Goal: Task Accomplishment & Management: Use online tool/utility

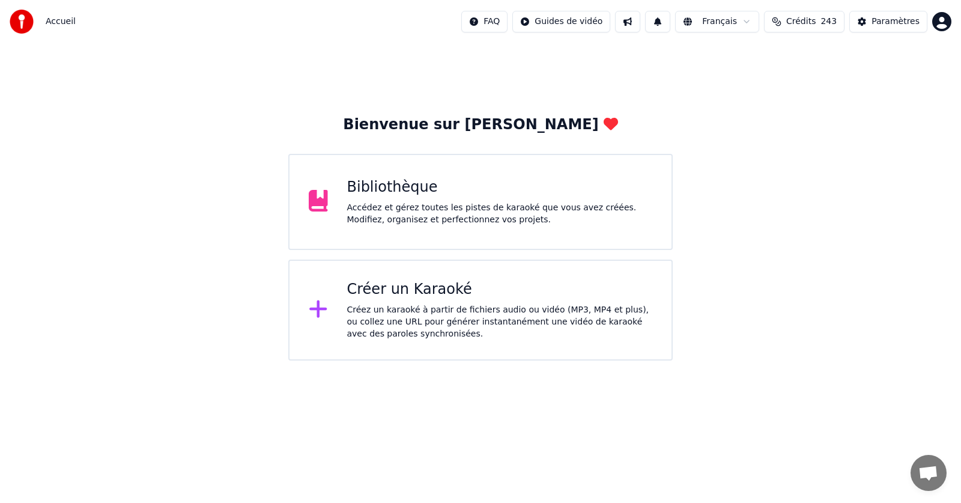
click at [380, 199] on div "Bibliothèque Accédez et gérez toutes les pistes de karaoké que vous avez créées…" at bounding box center [500, 202] width 306 height 48
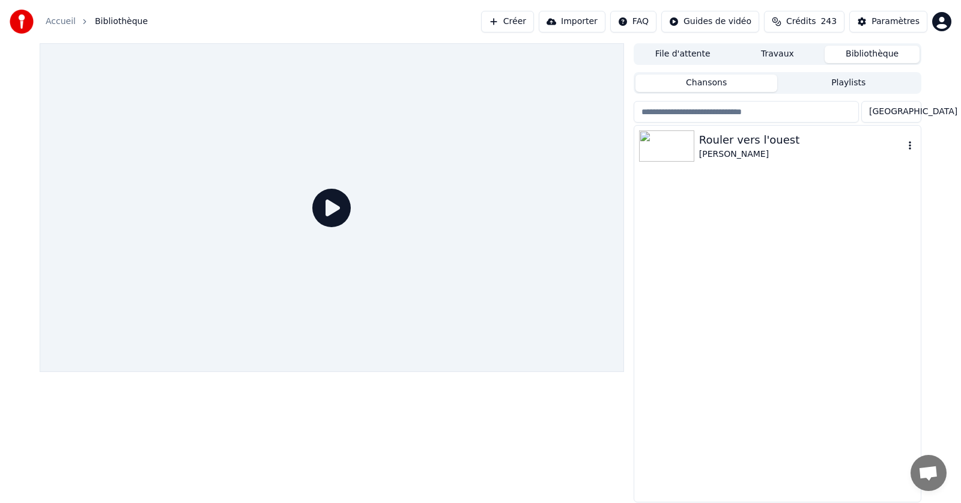
click at [909, 144] on icon "button" at bounding box center [910, 145] width 2 height 8
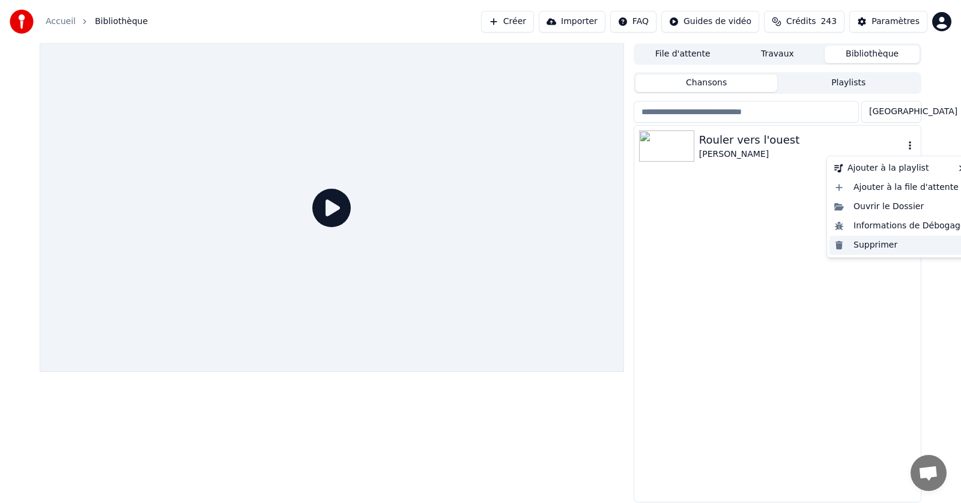
click at [873, 246] on div "Supprimer" at bounding box center [900, 244] width 141 height 19
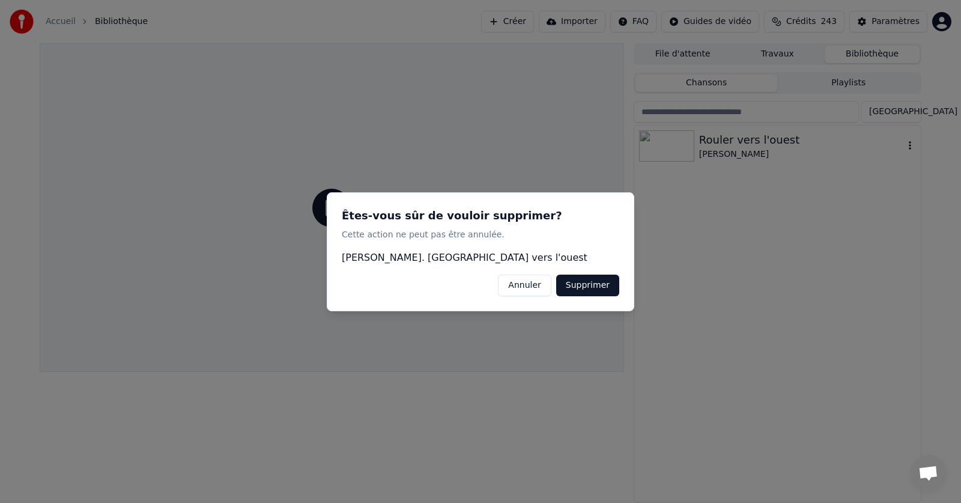
click at [587, 289] on button "Supprimer" at bounding box center [587, 285] width 63 height 22
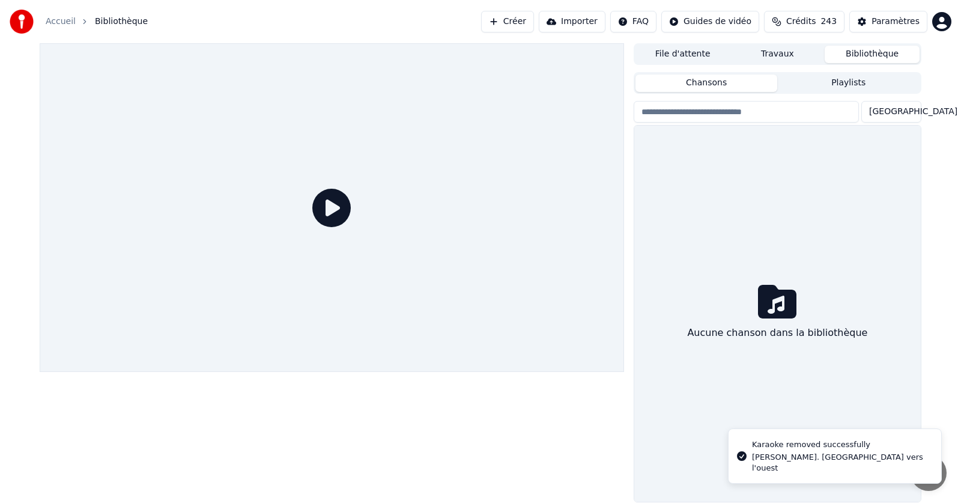
click at [58, 24] on link "Accueil" at bounding box center [61, 22] width 30 height 12
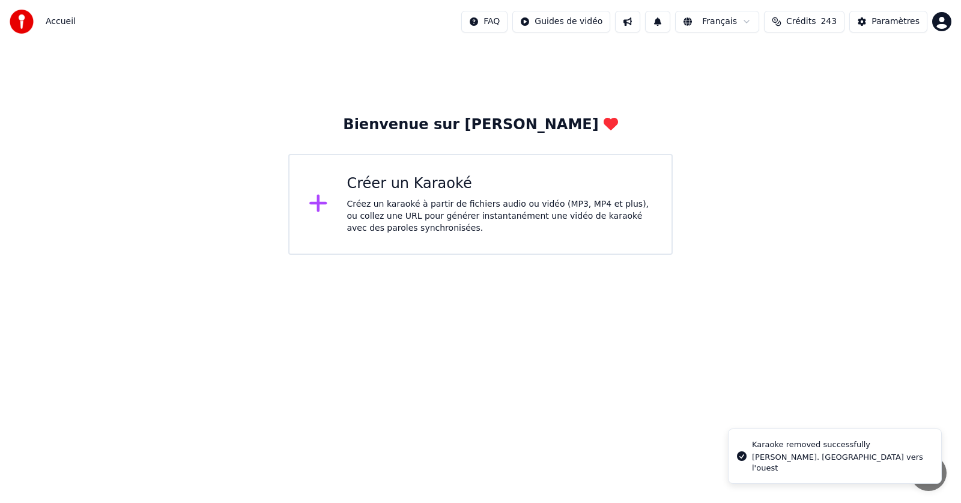
click at [410, 201] on div "Créez un karaoké à partir de fichiers audio ou vidéo (MP3, MP4 et plus), ou col…" at bounding box center [500, 216] width 306 height 36
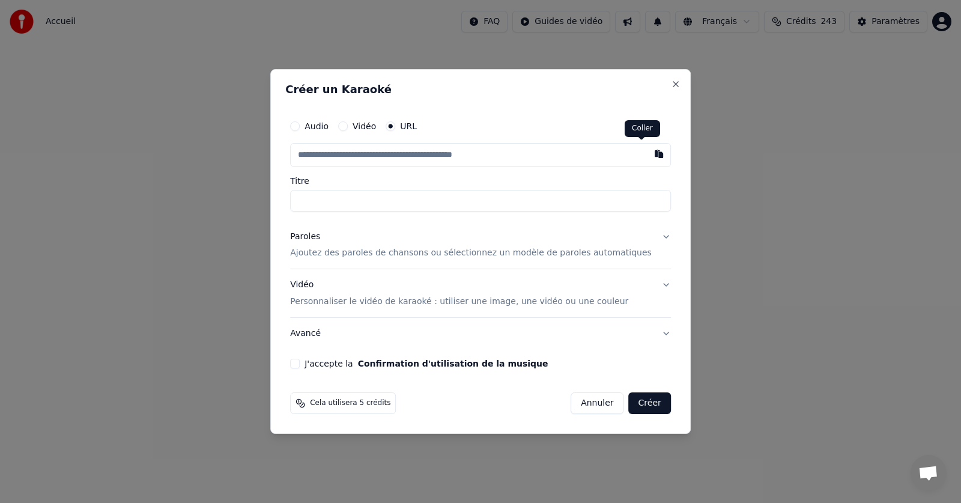
click at [647, 154] on button "button" at bounding box center [659, 154] width 24 height 22
type input "**********"
click at [455, 254] on p "Ajoutez des paroles de chansons ou sélectionnez un modèle de paroles automatiqu…" at bounding box center [471, 253] width 362 height 12
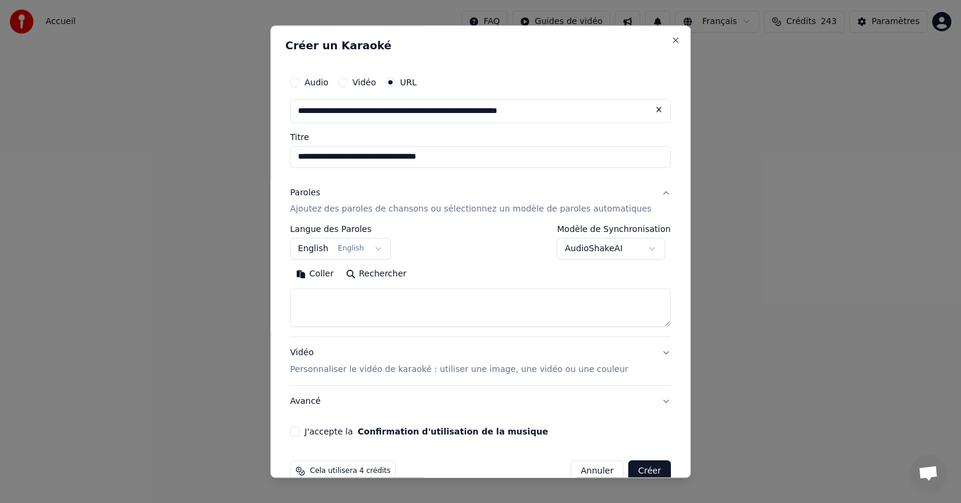
click at [387, 249] on button "English English" at bounding box center [340, 249] width 101 height 22
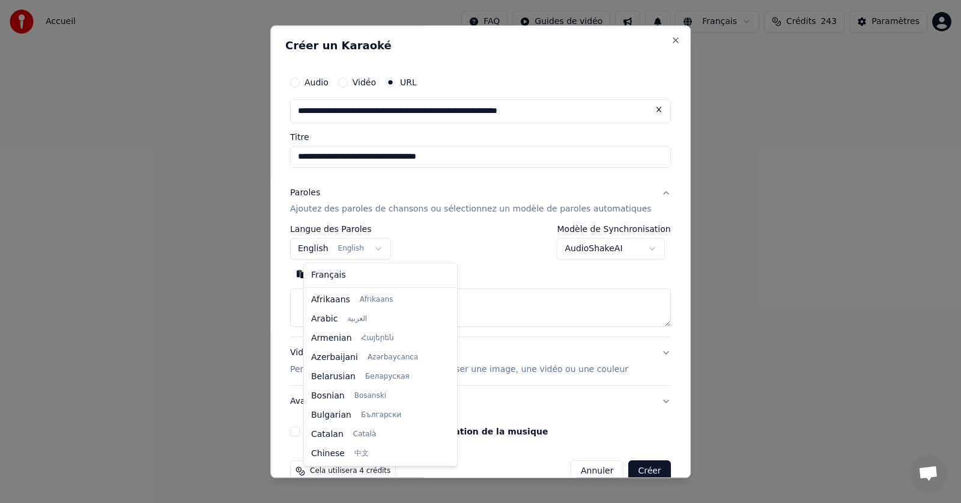
scroll to position [96, 0]
select select "**"
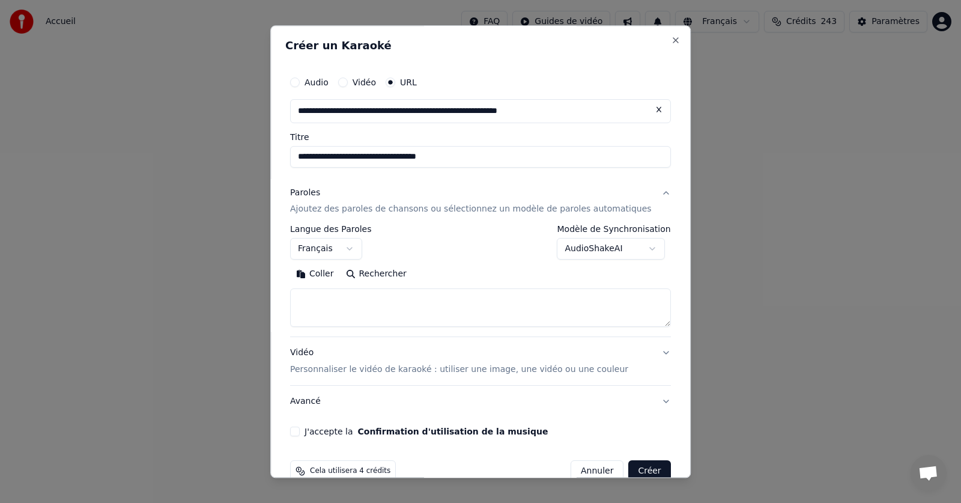
click at [333, 273] on button "Coller" at bounding box center [315, 274] width 50 height 19
click at [300, 432] on button "J'accepte la Confirmation d'utilisation de la musique" at bounding box center [295, 432] width 10 height 10
click at [629, 470] on button "Créer" at bounding box center [650, 472] width 42 height 22
type textarea "**********"
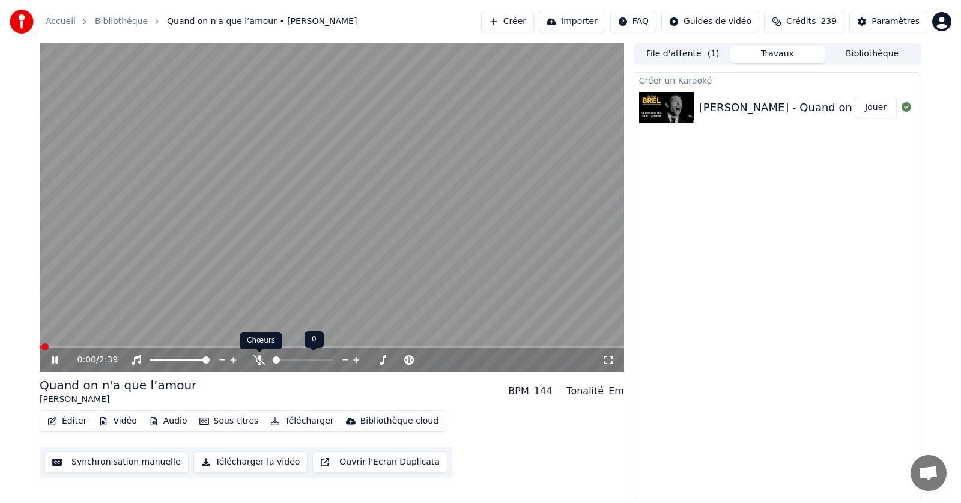
click at [264, 357] on icon at bounding box center [260, 360] width 12 height 10
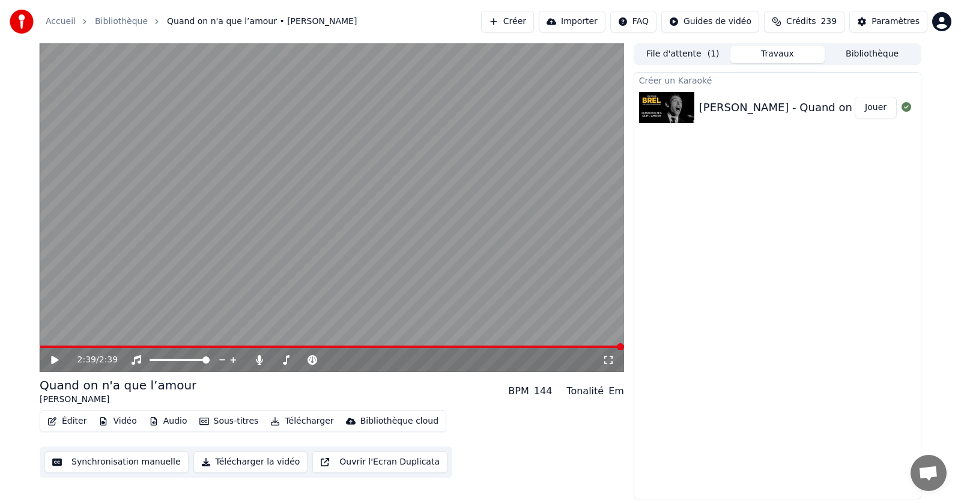
click at [295, 420] on button "Télécharger" at bounding box center [302, 421] width 73 height 17
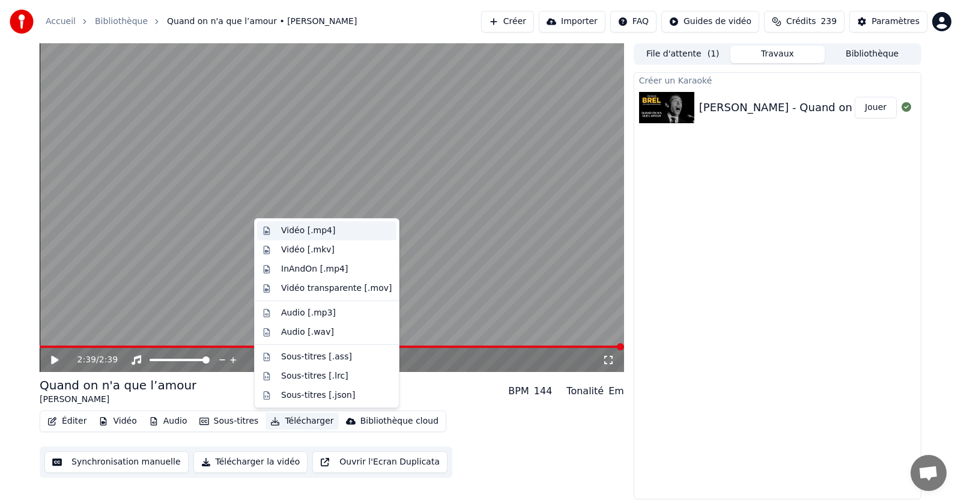
click at [294, 231] on div "Vidéo [.mp4]" at bounding box center [308, 231] width 54 height 12
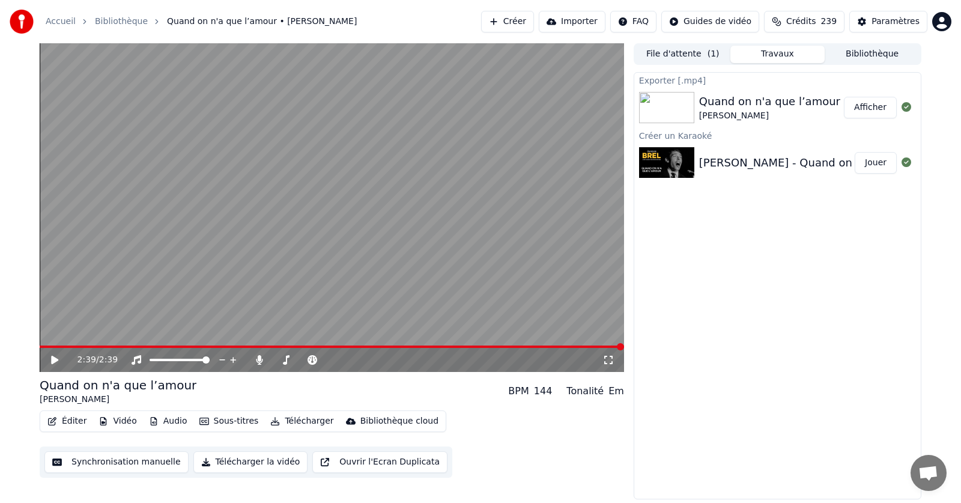
click at [864, 107] on button "Afficher" at bounding box center [870, 108] width 53 height 22
click at [875, 106] on button "Afficher" at bounding box center [870, 108] width 53 height 22
click at [258, 359] on icon at bounding box center [260, 360] width 12 height 10
click at [301, 421] on button "Télécharger" at bounding box center [302, 421] width 73 height 17
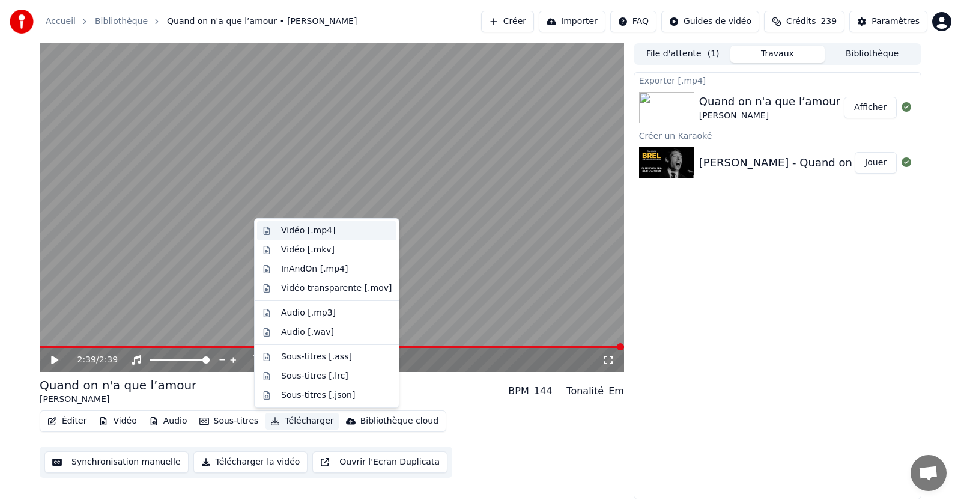
click at [300, 232] on div "Vidéo [.mp4]" at bounding box center [308, 231] width 54 height 12
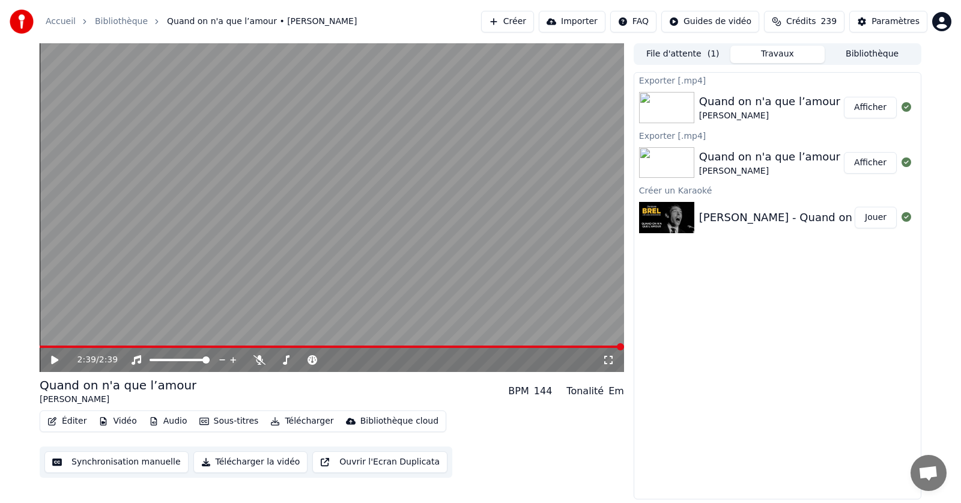
click at [871, 111] on button "Afficher" at bounding box center [870, 108] width 53 height 22
